Goal: Navigation & Orientation: Understand site structure

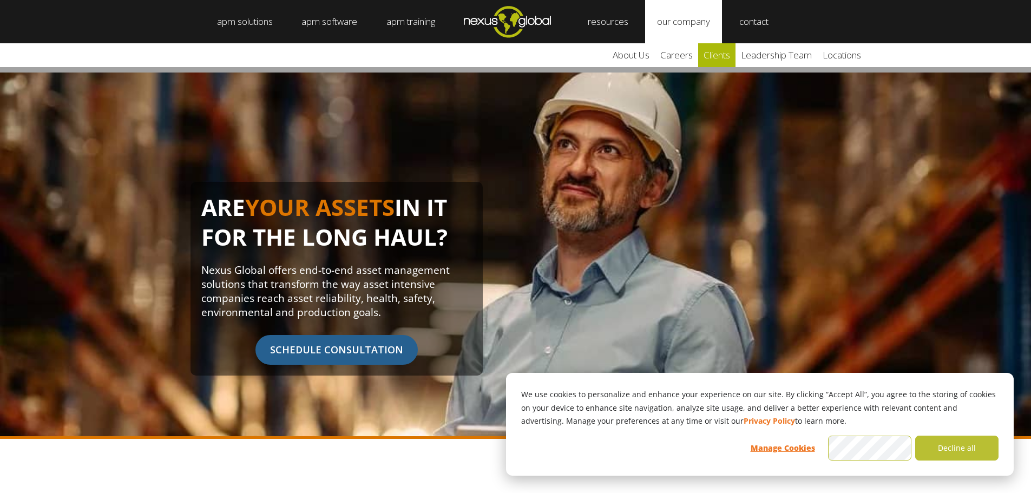
click at [724, 49] on link "clients" at bounding box center [716, 55] width 37 height 24
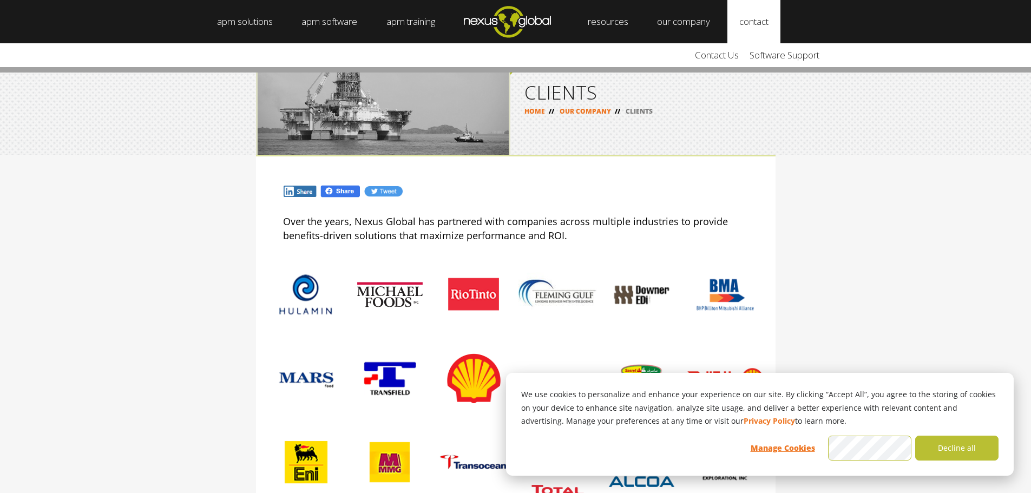
click at [768, 24] on link "contact" at bounding box center [753, 21] width 53 height 43
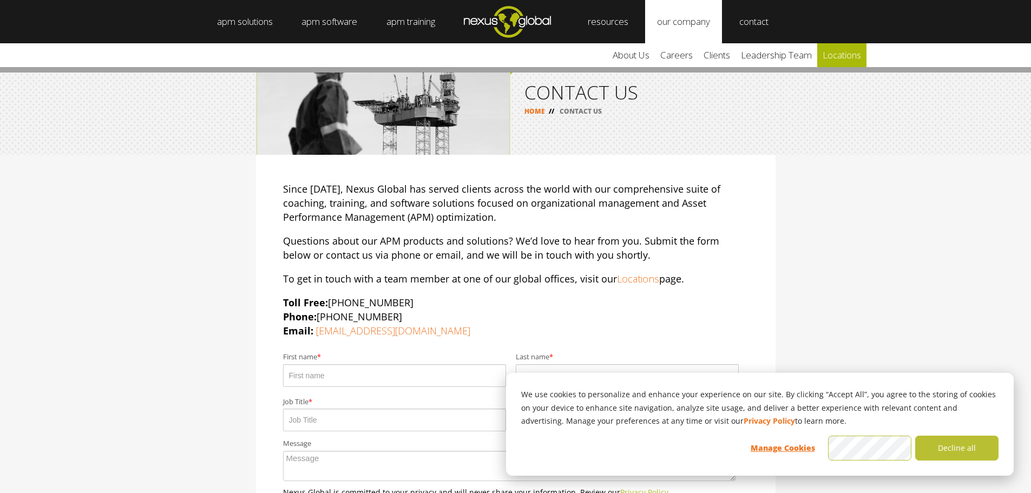
click at [852, 51] on link "locations" at bounding box center [841, 55] width 49 height 24
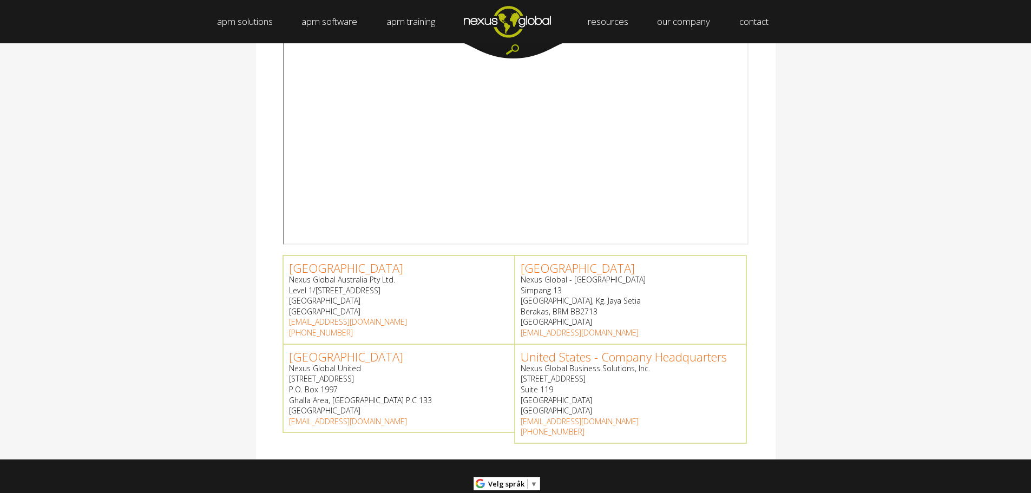
scroll to position [280, 0]
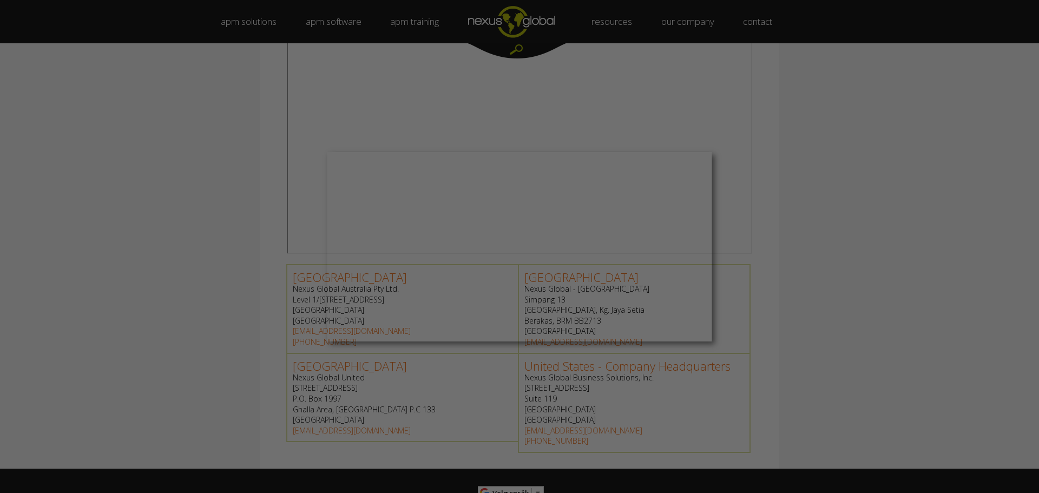
drag, startPoint x: 1033, startPoint y: 179, endPoint x: 1033, endPoint y: 288, distance: 109.9
click at [803, 158] on div at bounding box center [524, 249] width 1049 height 498
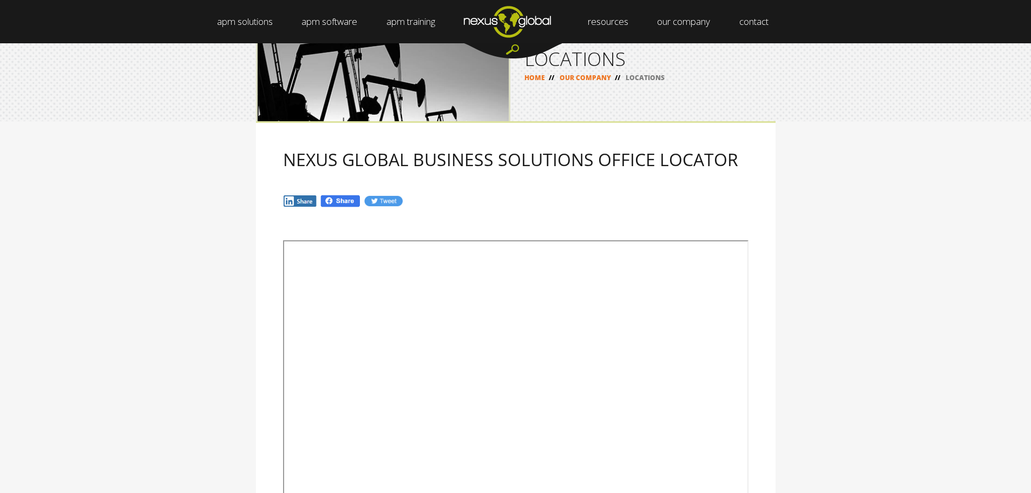
scroll to position [0, 0]
